Goal: Transaction & Acquisition: Book appointment/travel/reservation

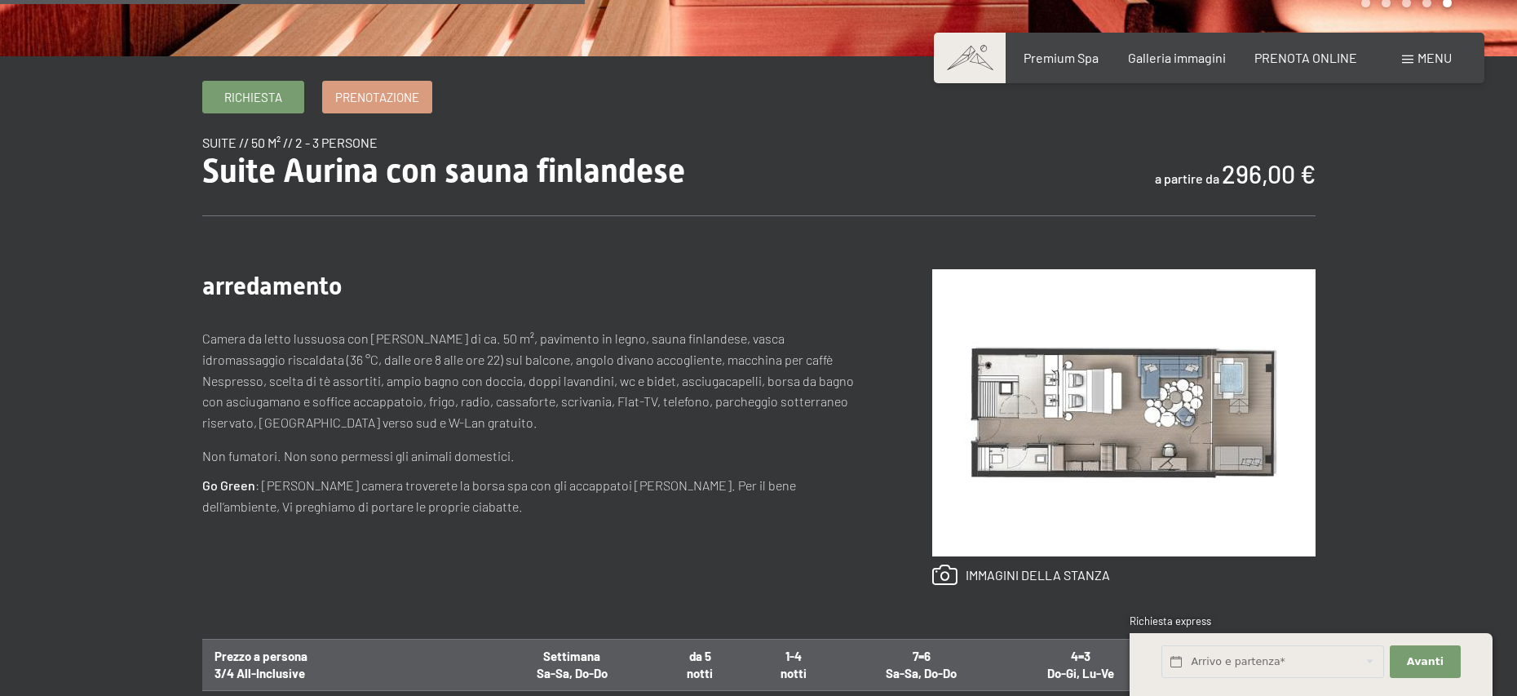
scroll to position [808, 0]
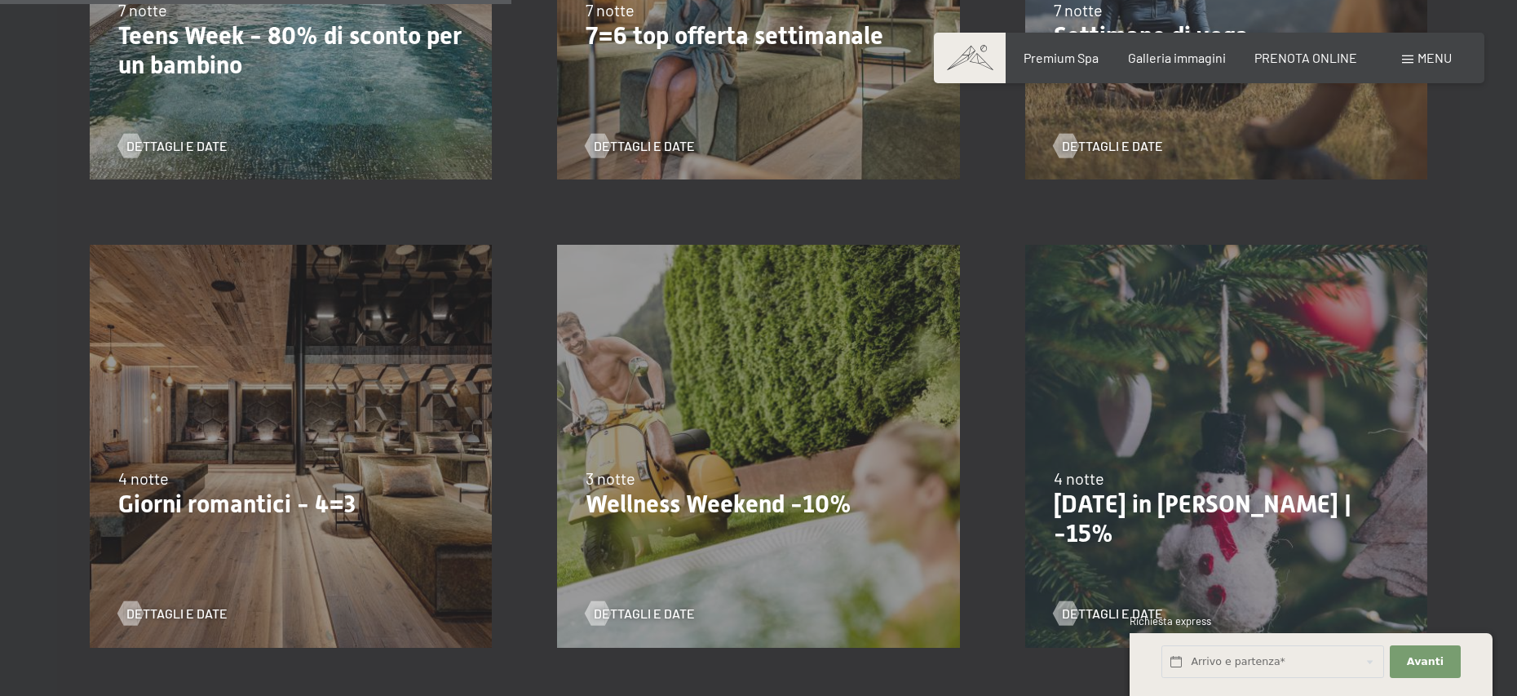
scroll to position [1269, 0]
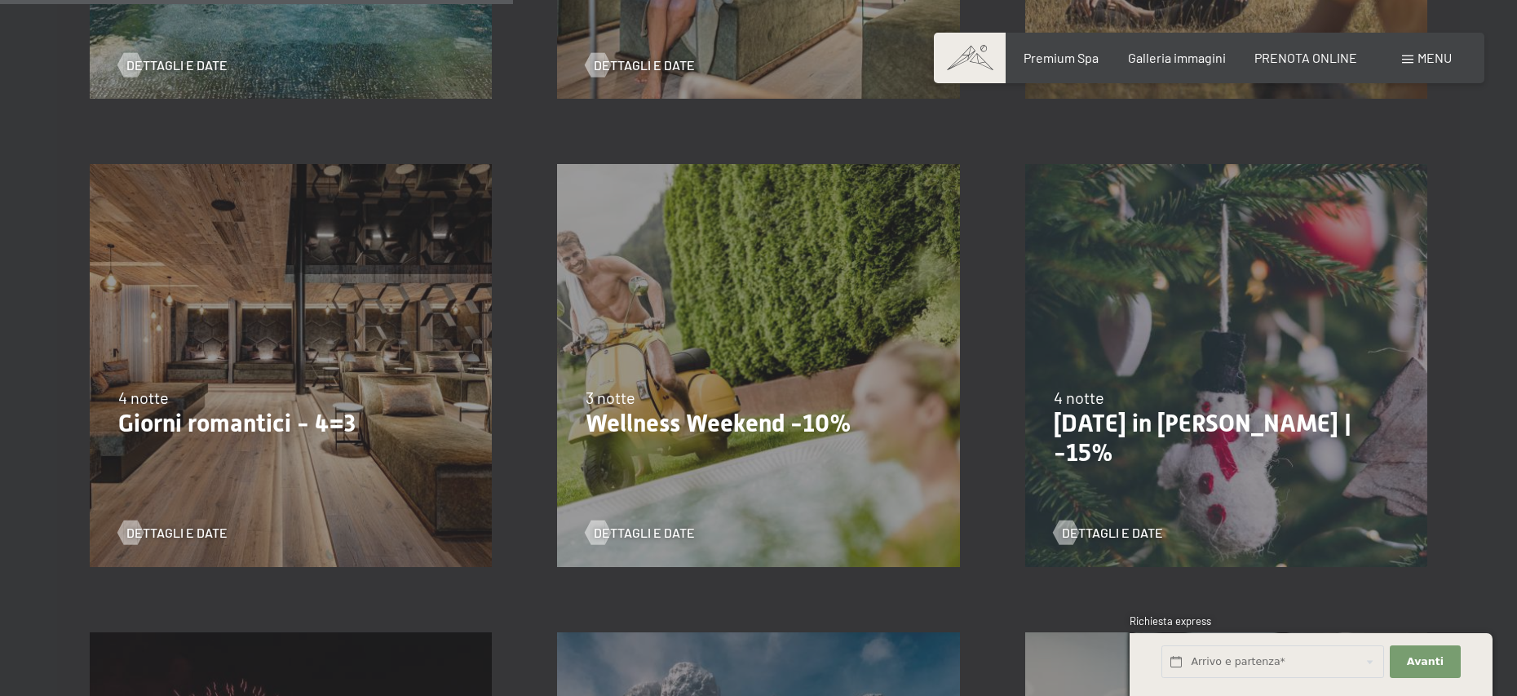
click at [800, 262] on div "[DATE]-[DATE] [DATE]-[DATE] [DATE]-[DATE] [DATE]-[DATE] [DATE]-[DATE] [DATE]-[D…" at bounding box center [758, 364] width 467 height 467
click at [644, 535] on span "Dettagli e Date" at bounding box center [660, 533] width 101 height 18
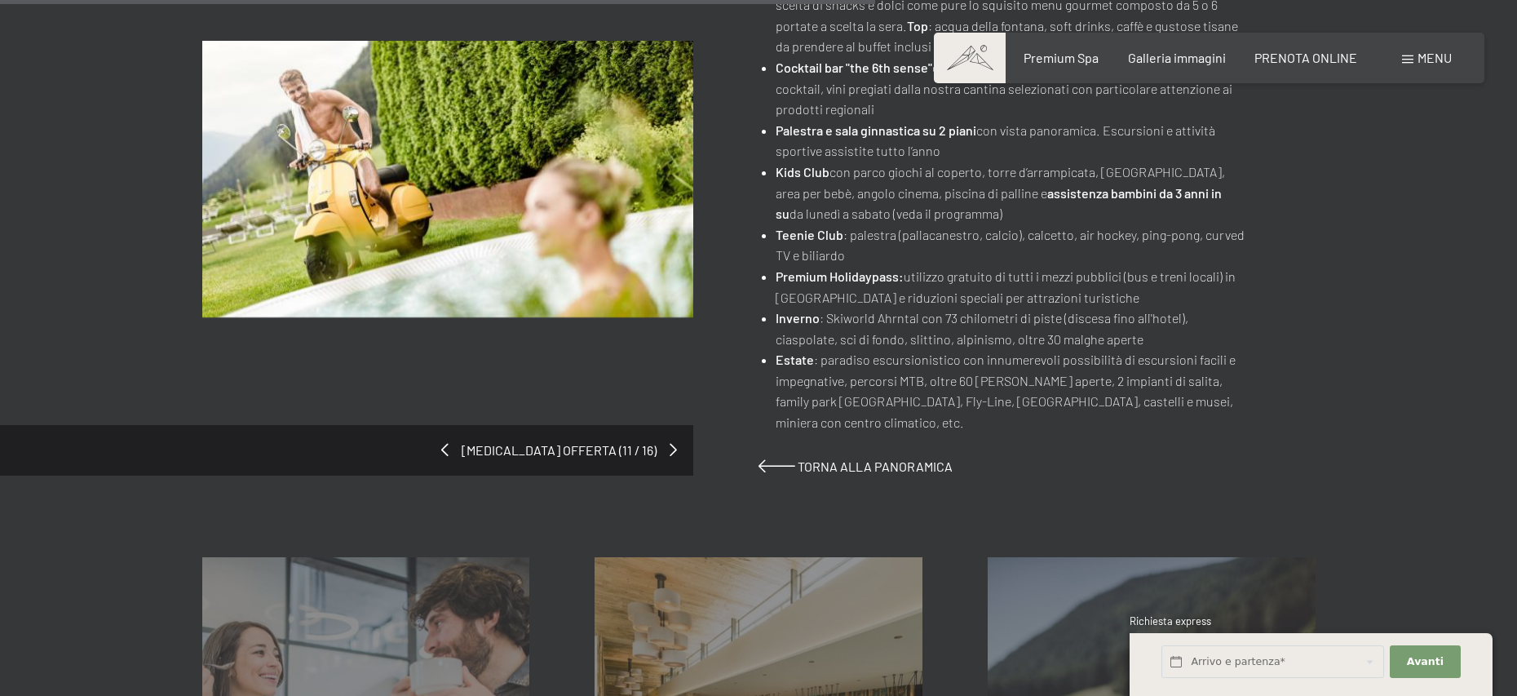
scroll to position [1542, 0]
